Goal: Information Seeking & Learning: Find specific fact

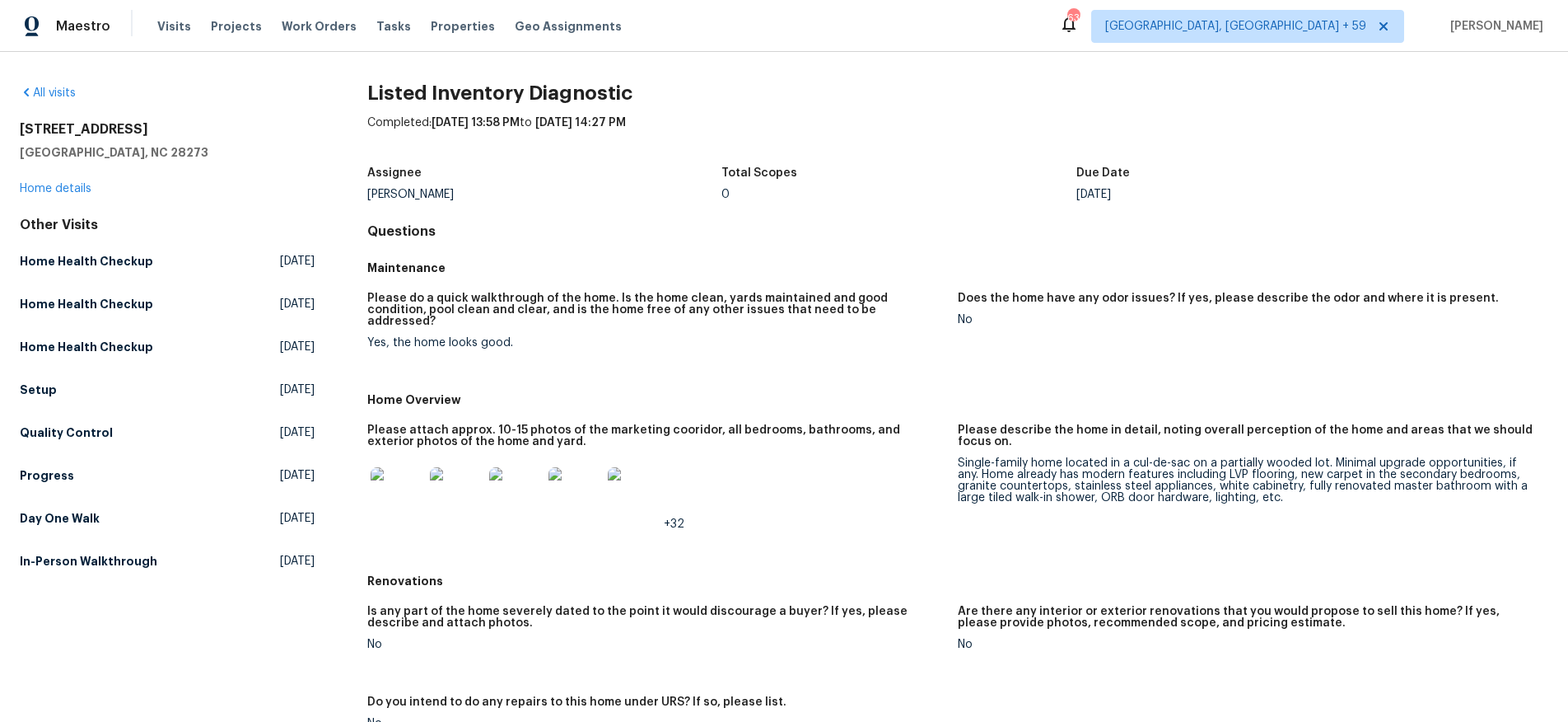
click at [380, 479] on img at bounding box center [397, 494] width 53 height 53
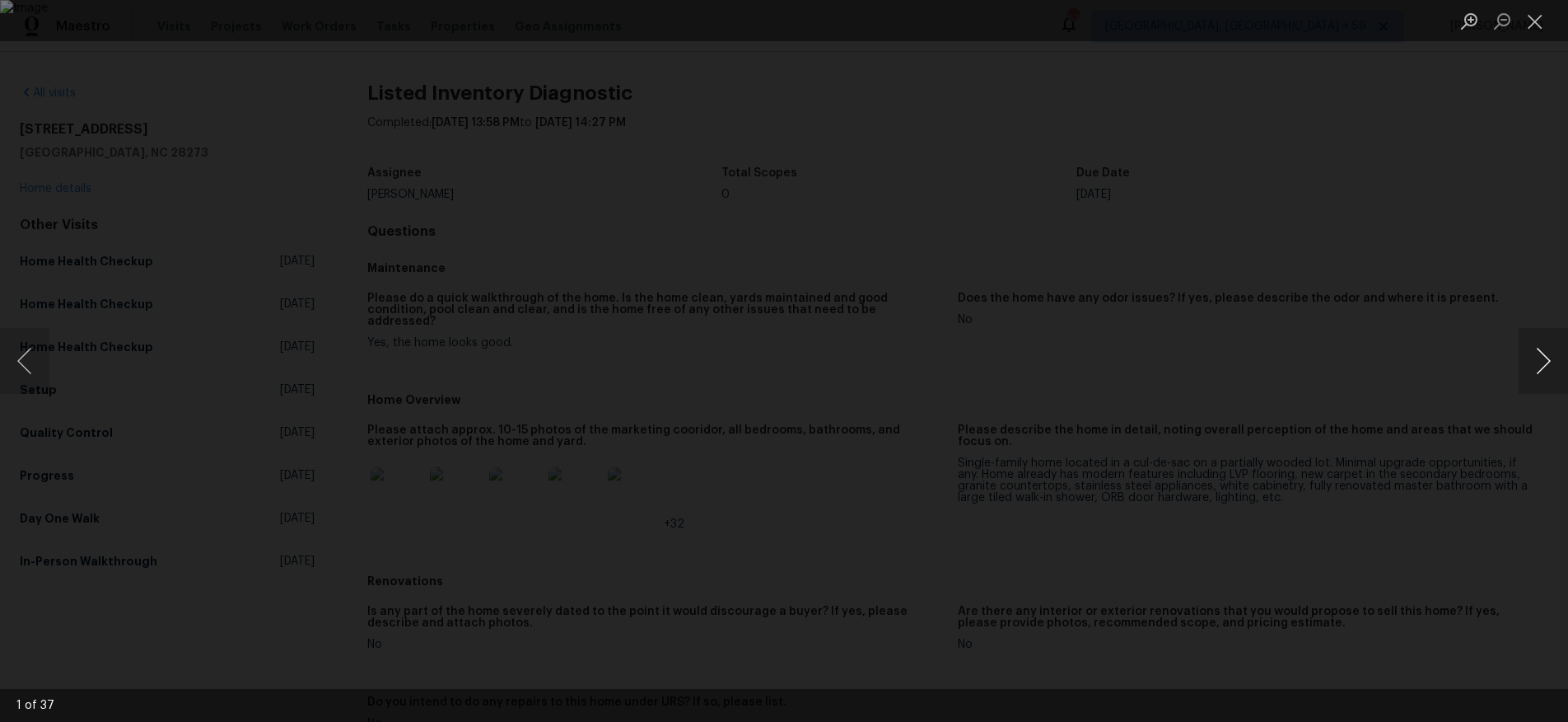
drag, startPoint x: 1505, startPoint y: 348, endPoint x: 1519, endPoint y: 362, distance: 19.8
click at [1508, 351] on div "Lightbox" at bounding box center [784, 361] width 1568 height 722
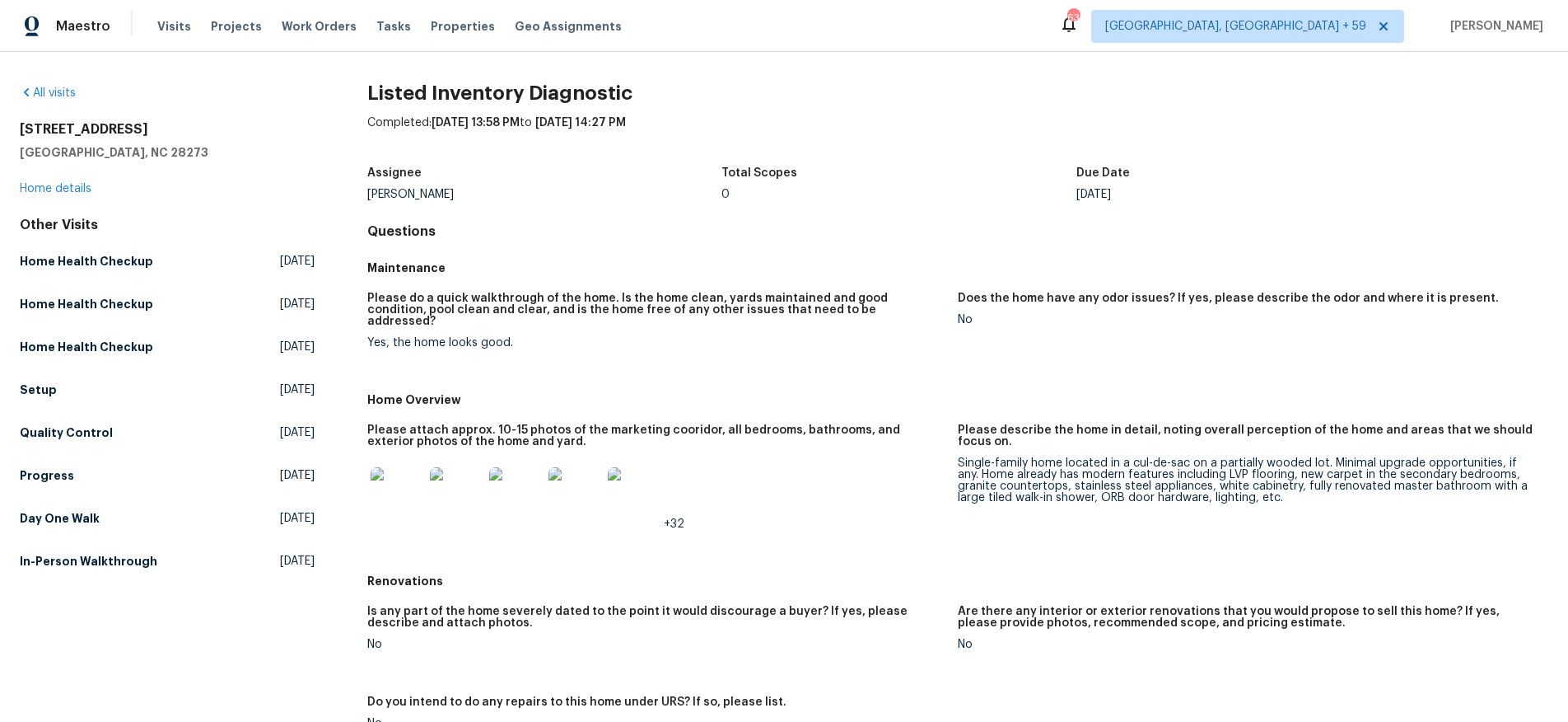
click at [399, 479] on img at bounding box center [397, 494] width 53 height 53
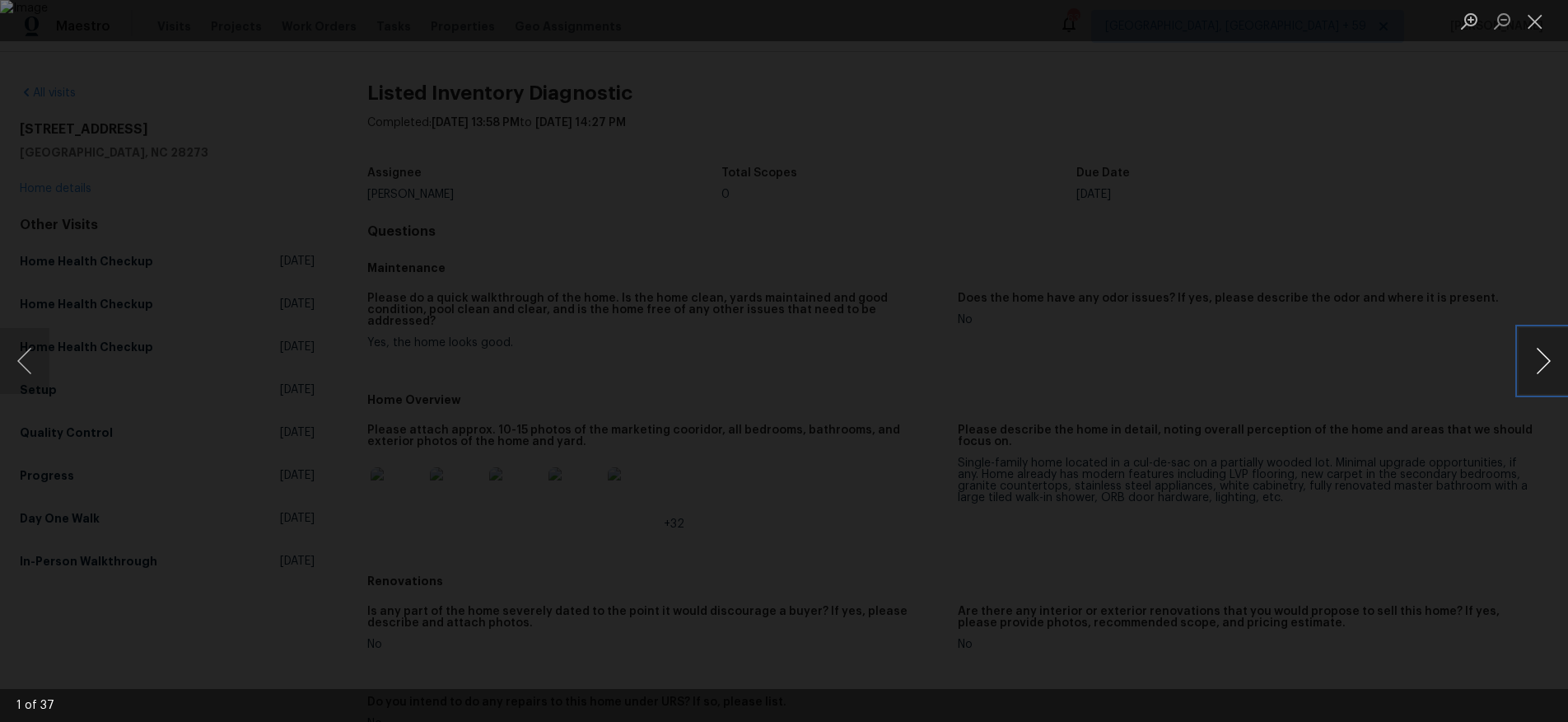
click at [1536, 365] on button "Next image" at bounding box center [1544, 361] width 50 height 66
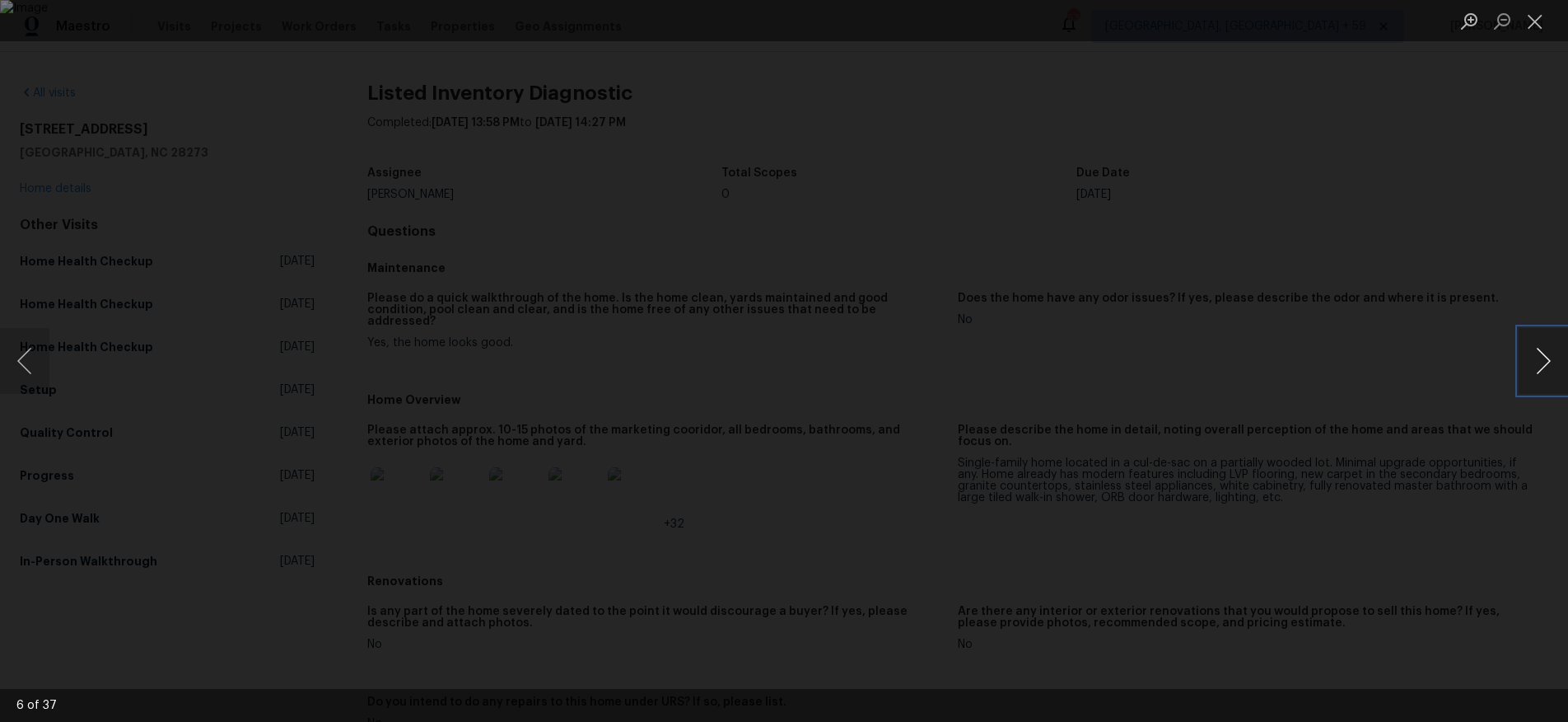
click at [1536, 365] on button "Next image" at bounding box center [1544, 361] width 50 height 66
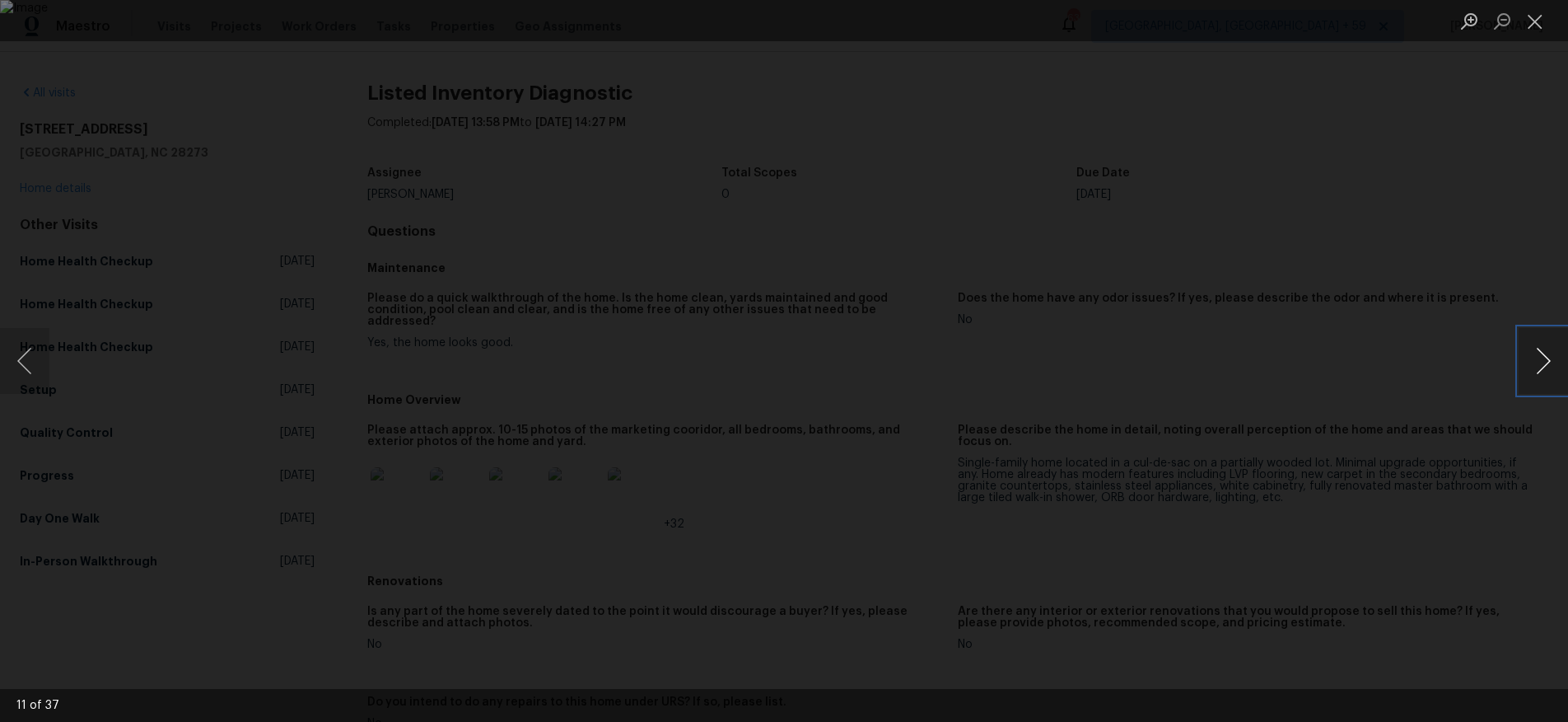
click at [1536, 365] on button "Next image" at bounding box center [1544, 361] width 50 height 66
click at [46, 371] on button "Previous image" at bounding box center [24, 361] width 50 height 66
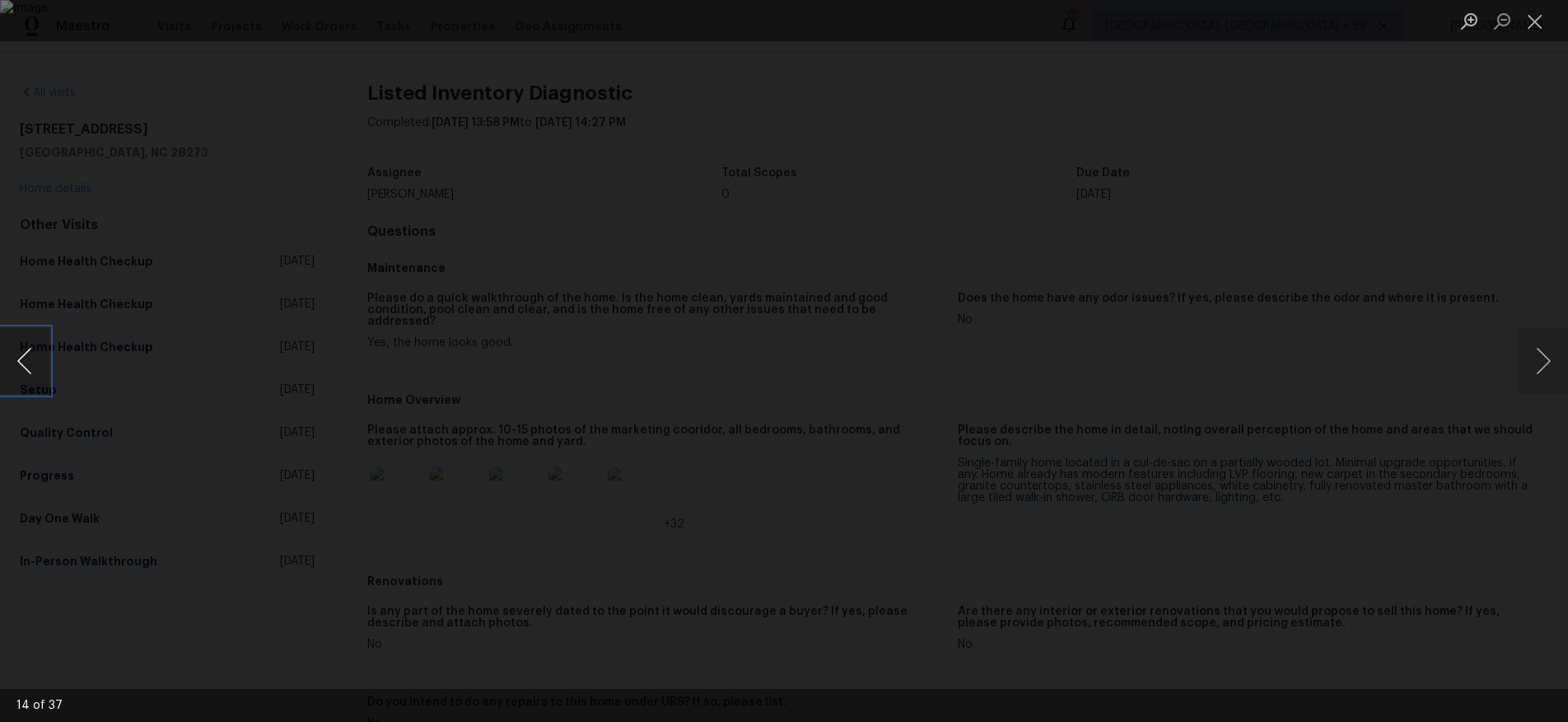
click at [46, 371] on button "Previous image" at bounding box center [24, 361] width 50 height 66
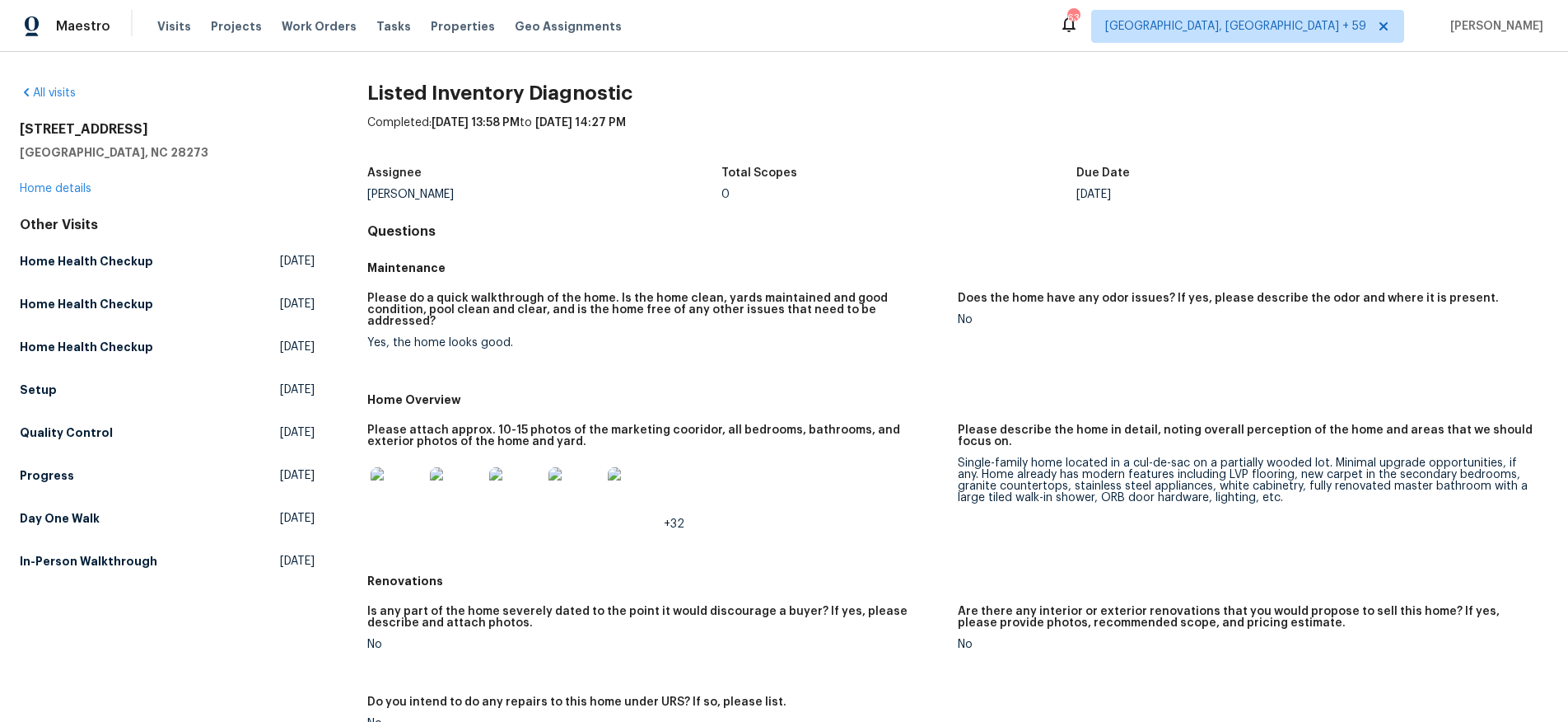
click at [92, 124] on h2 "[STREET_ADDRESS]" at bounding box center [167, 130] width 295 height 17
copy h2 "[STREET_ADDRESS]"
